Goal: Check status

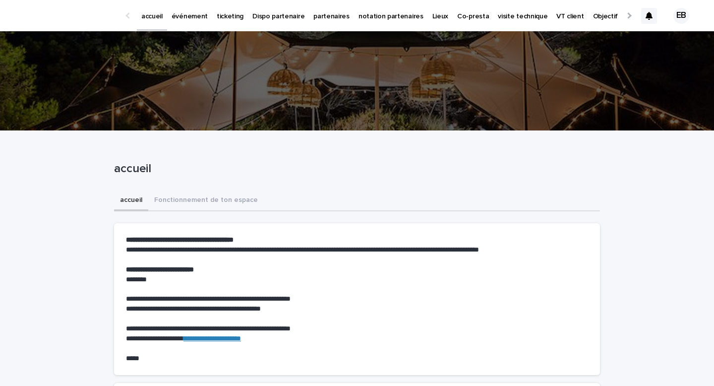
click at [185, 22] on link "événement" at bounding box center [189, 15] width 45 height 31
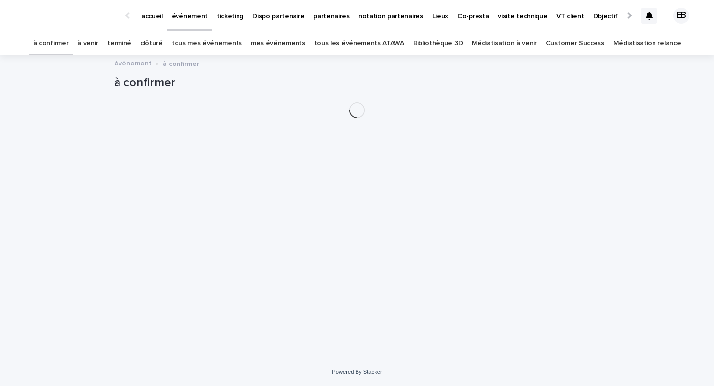
click at [364, 43] on link "tous les événements ATAWA" at bounding box center [359, 43] width 90 height 23
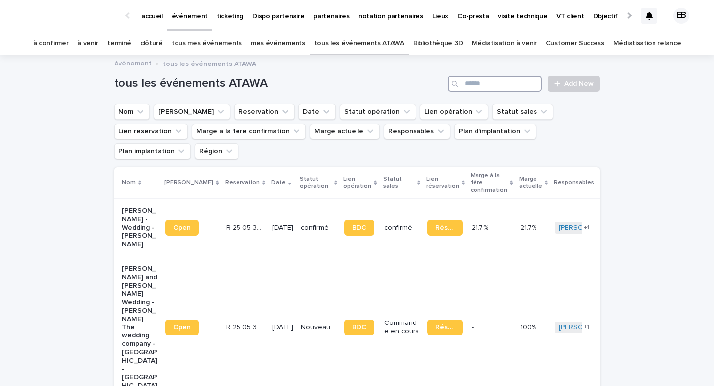
click at [480, 89] on input "Search" at bounding box center [495, 84] width 94 height 16
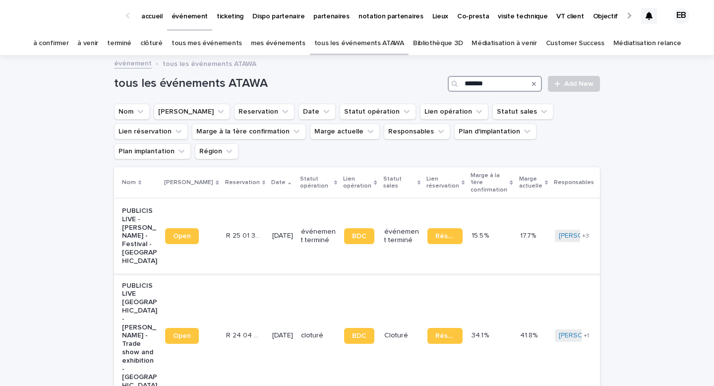
type input "*******"
click at [268, 208] on td "[DATE]" at bounding box center [282, 235] width 29 height 75
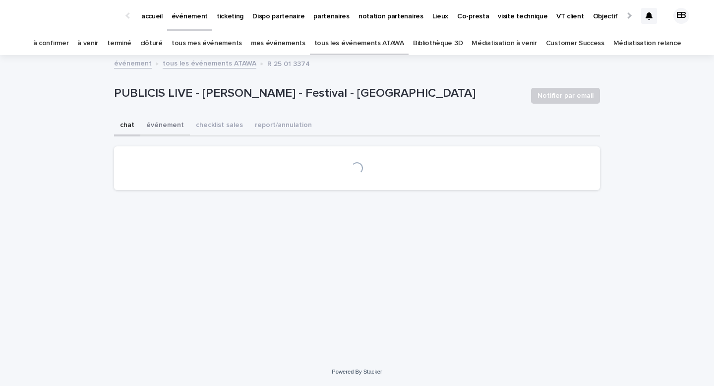
click at [170, 121] on button "événement" at bounding box center [165, 125] width 50 height 21
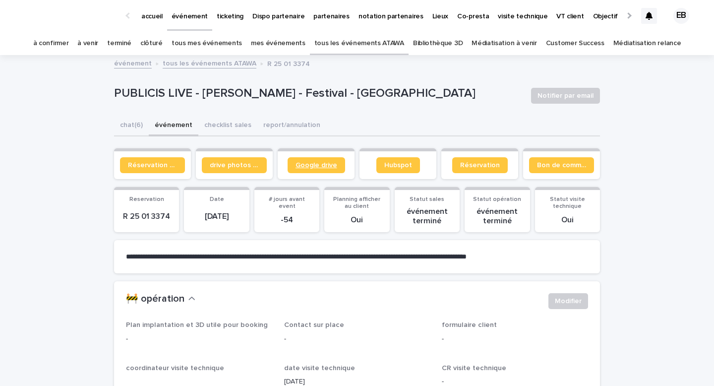
click at [302, 165] on span "Google drive" at bounding box center [316, 165] width 42 height 7
